Goal: Information Seeking & Learning: Find specific fact

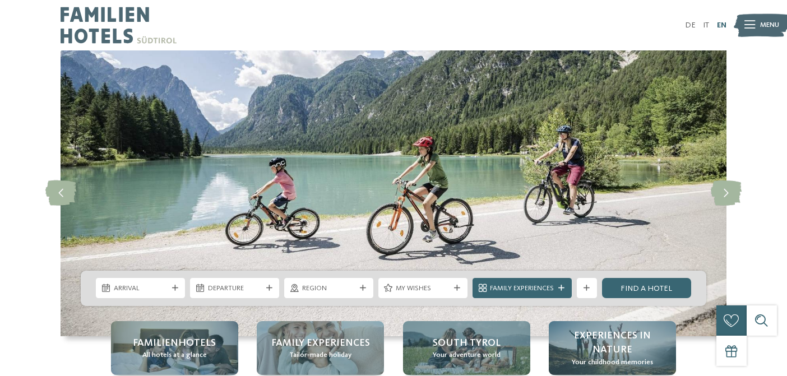
click at [720, 28] on link "EN" at bounding box center [722, 25] width 10 height 8
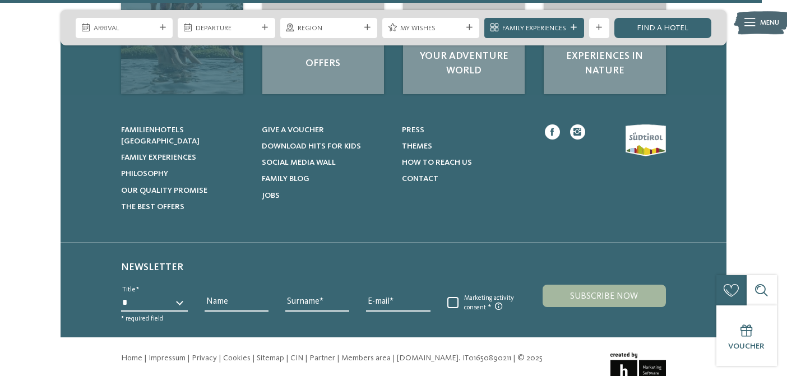
scroll to position [2013, 0]
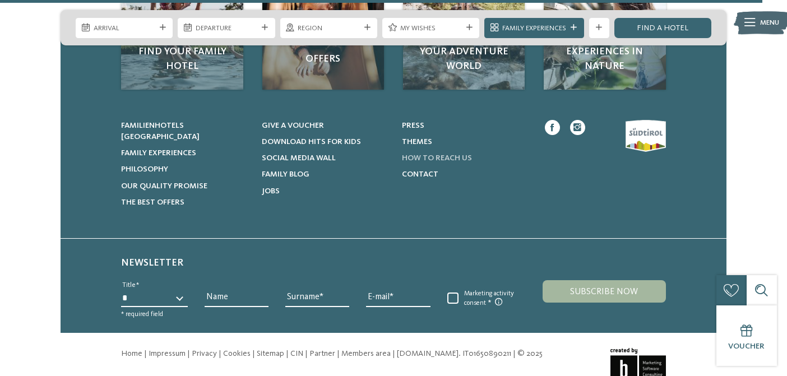
click at [456, 157] on span "How to reach us" at bounding box center [437, 158] width 70 height 8
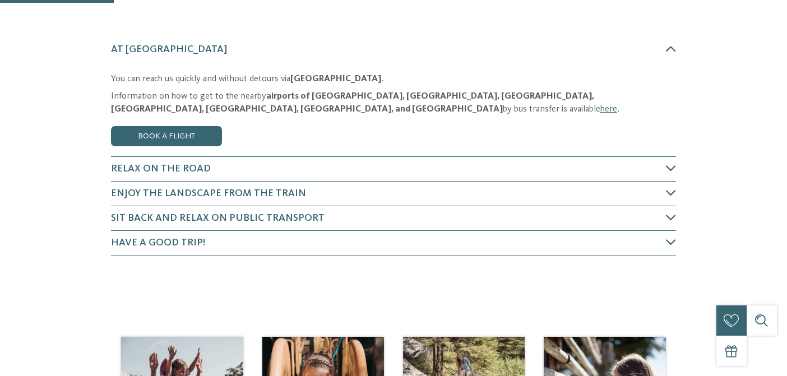
scroll to position [100, 0]
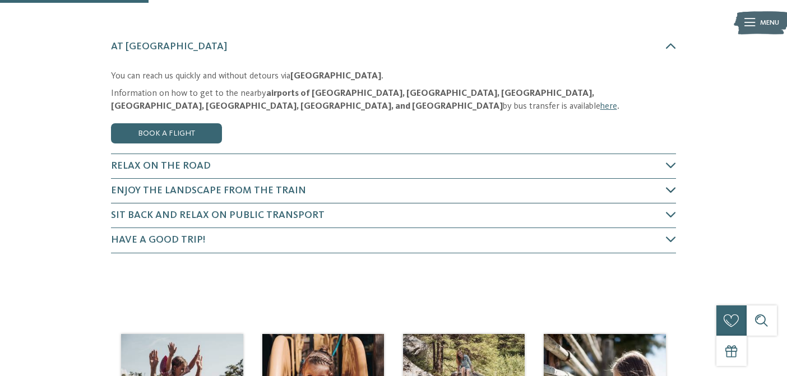
click at [673, 186] on icon at bounding box center [671, 190] width 10 height 10
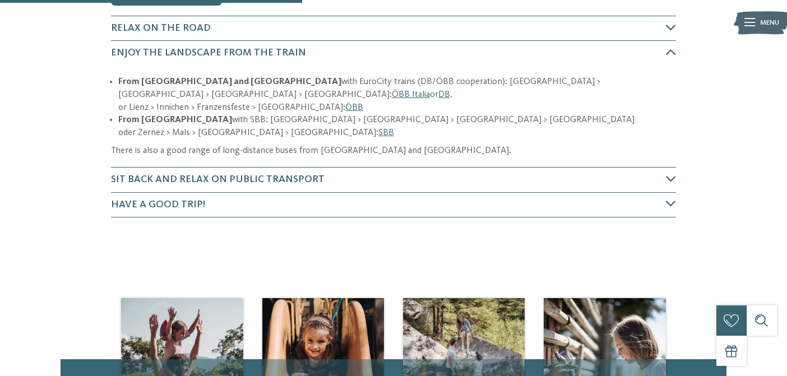
scroll to position [234, 0]
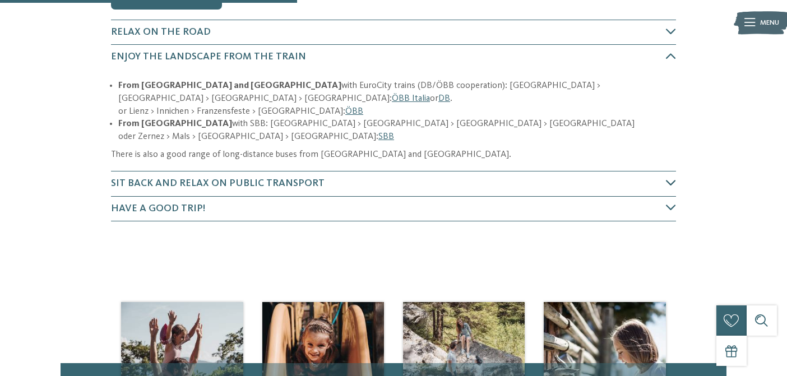
click at [671, 178] on icon at bounding box center [671, 183] width 10 height 10
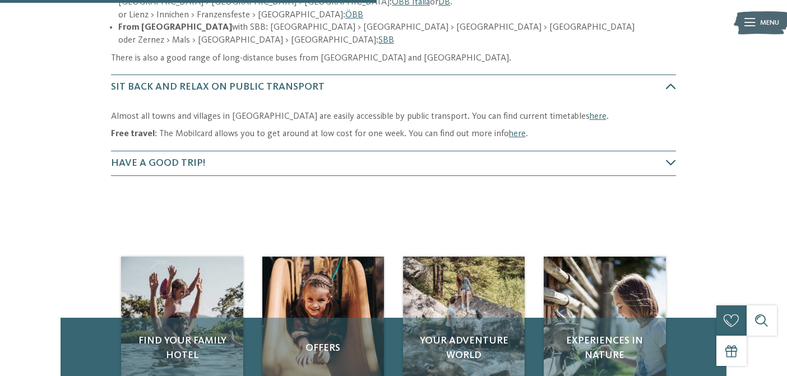
scroll to position [332, 0]
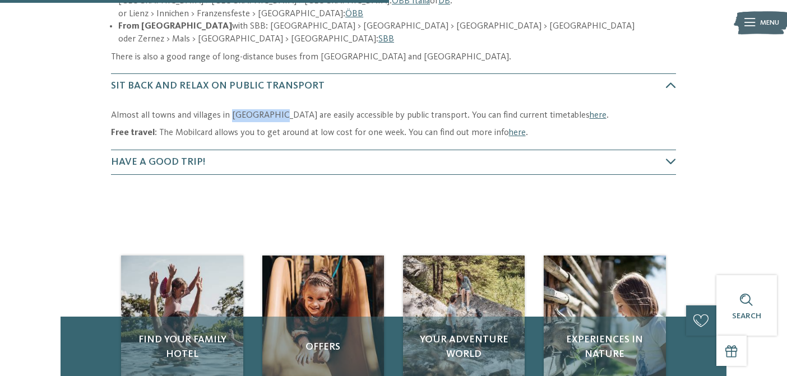
drag, startPoint x: 230, startPoint y: 103, endPoint x: 271, endPoint y: 103, distance: 40.9
click at [271, 109] on p "Almost all towns and villages in South Tyrol are easily accessible by public tr…" at bounding box center [393, 115] width 565 height 13
copy p "South Tyrol"
